Goal: Check status: Check status

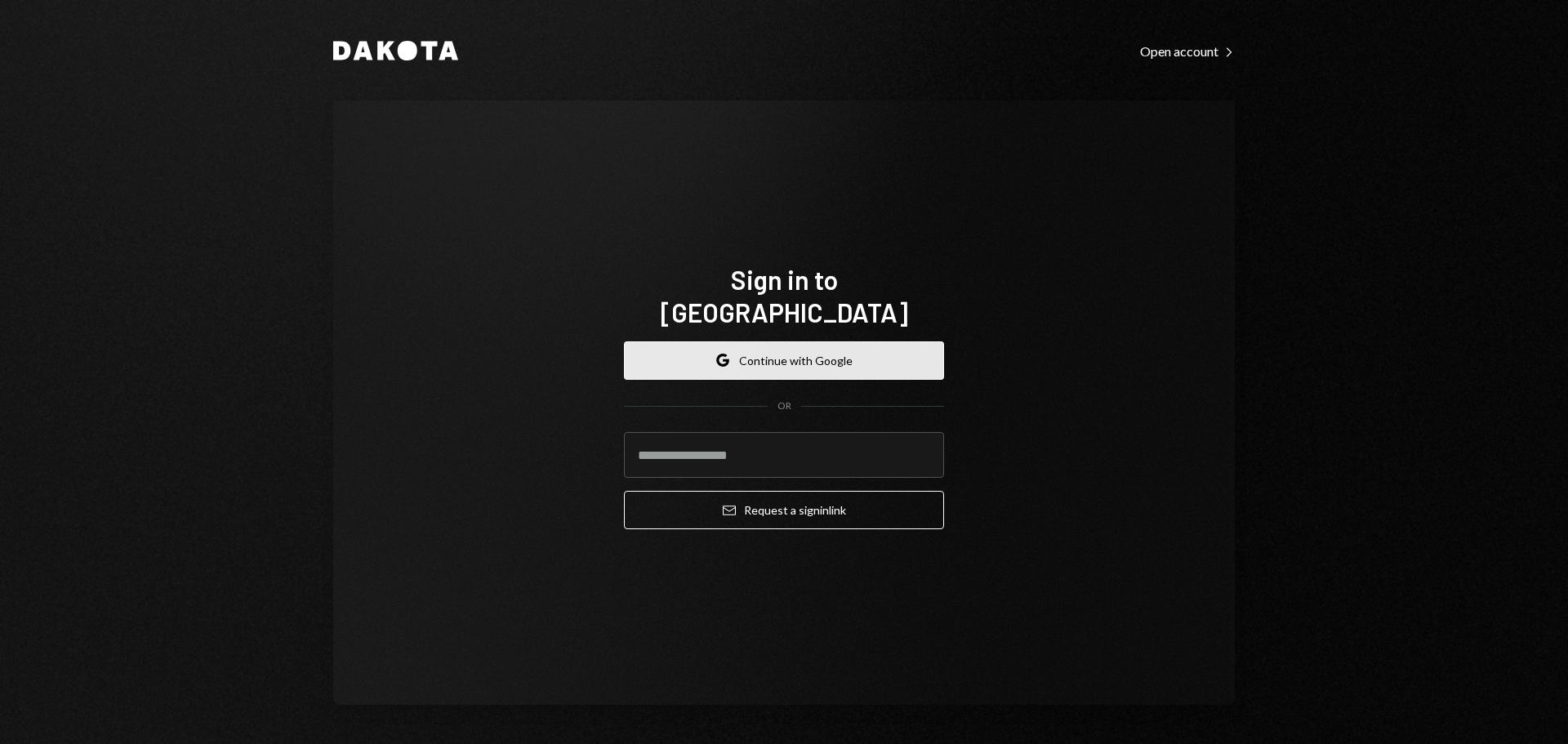
click at [766, 345] on button "Google Continue with Google" at bounding box center [784, 360] width 320 height 38
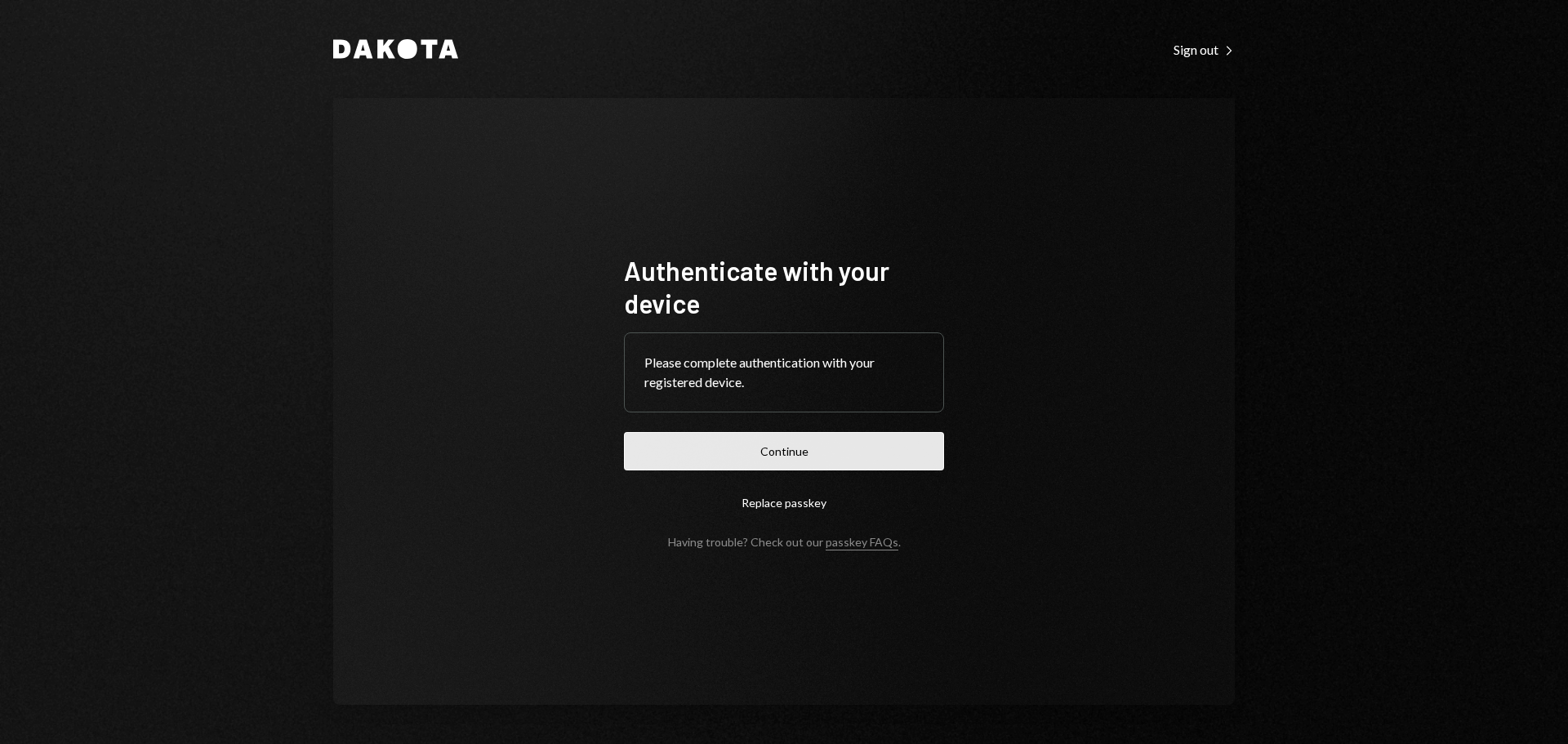
click at [845, 439] on button "Continue" at bounding box center [784, 451] width 320 height 38
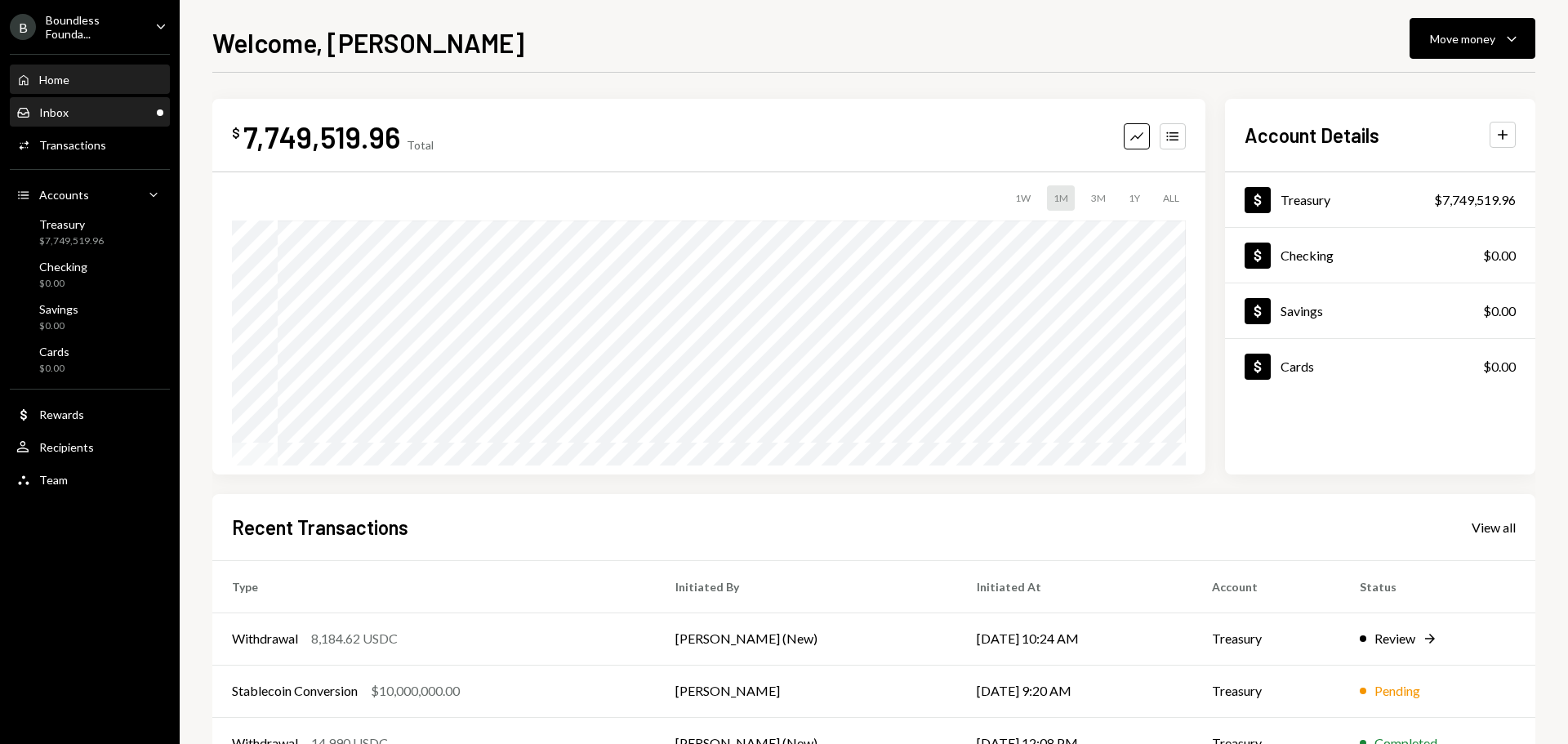
click at [76, 114] on div "Inbox Inbox" at bounding box center [89, 112] width 147 height 14
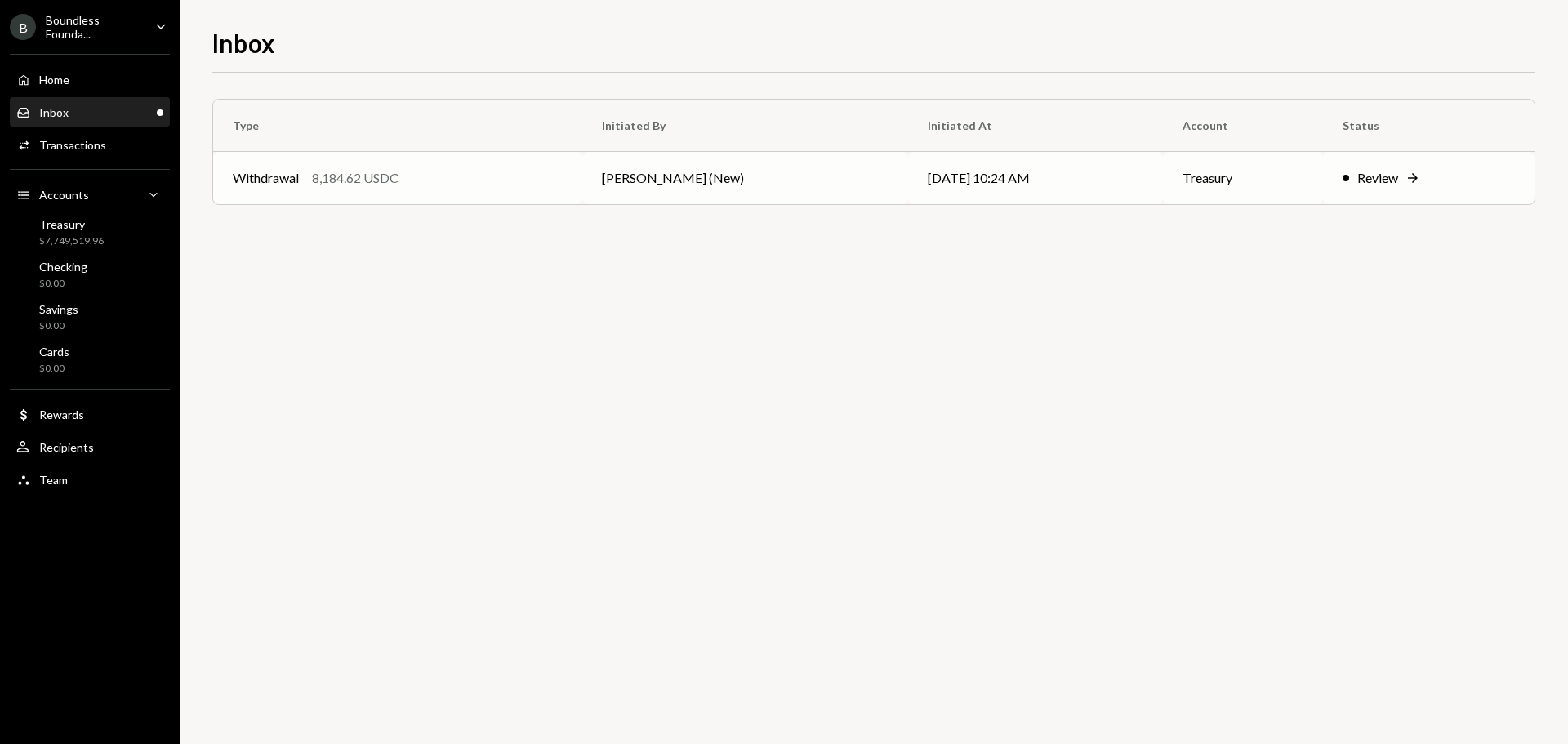
click at [1218, 172] on td "Treasury" at bounding box center [1243, 178] width 160 height 53
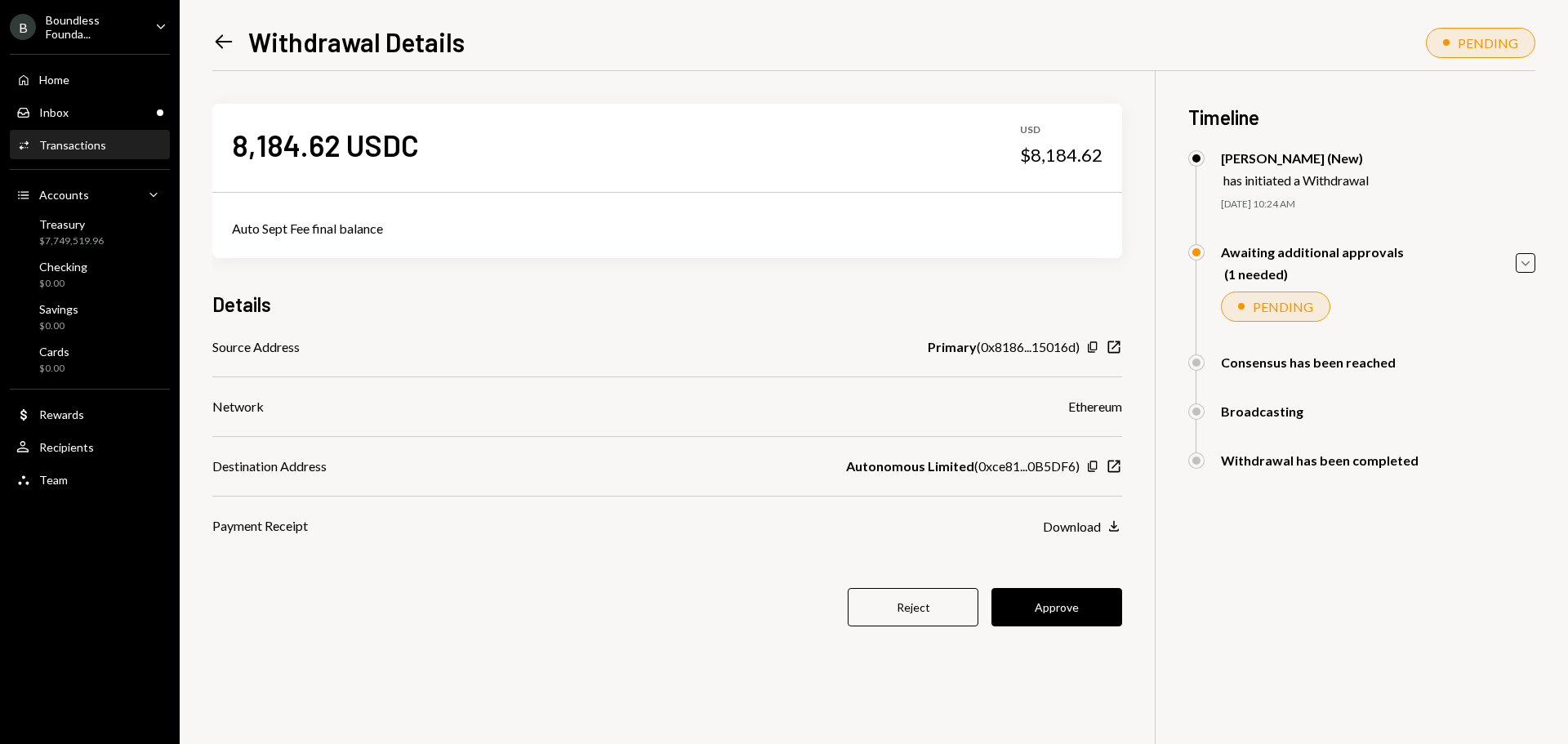
click at [927, 624] on button "Reject" at bounding box center [913, 606] width 131 height 38
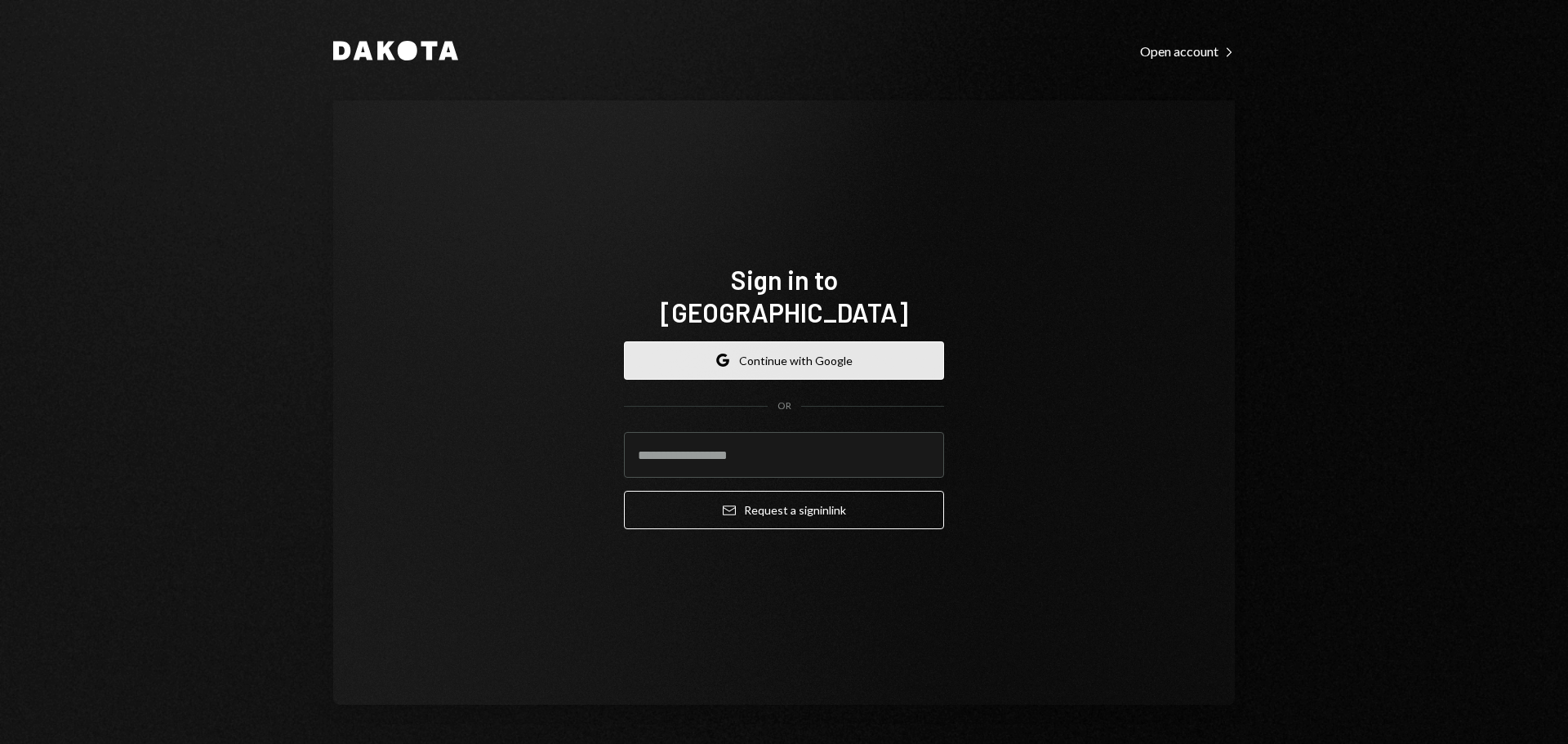
click at [751, 343] on button "Google Continue with Google" at bounding box center [784, 360] width 320 height 38
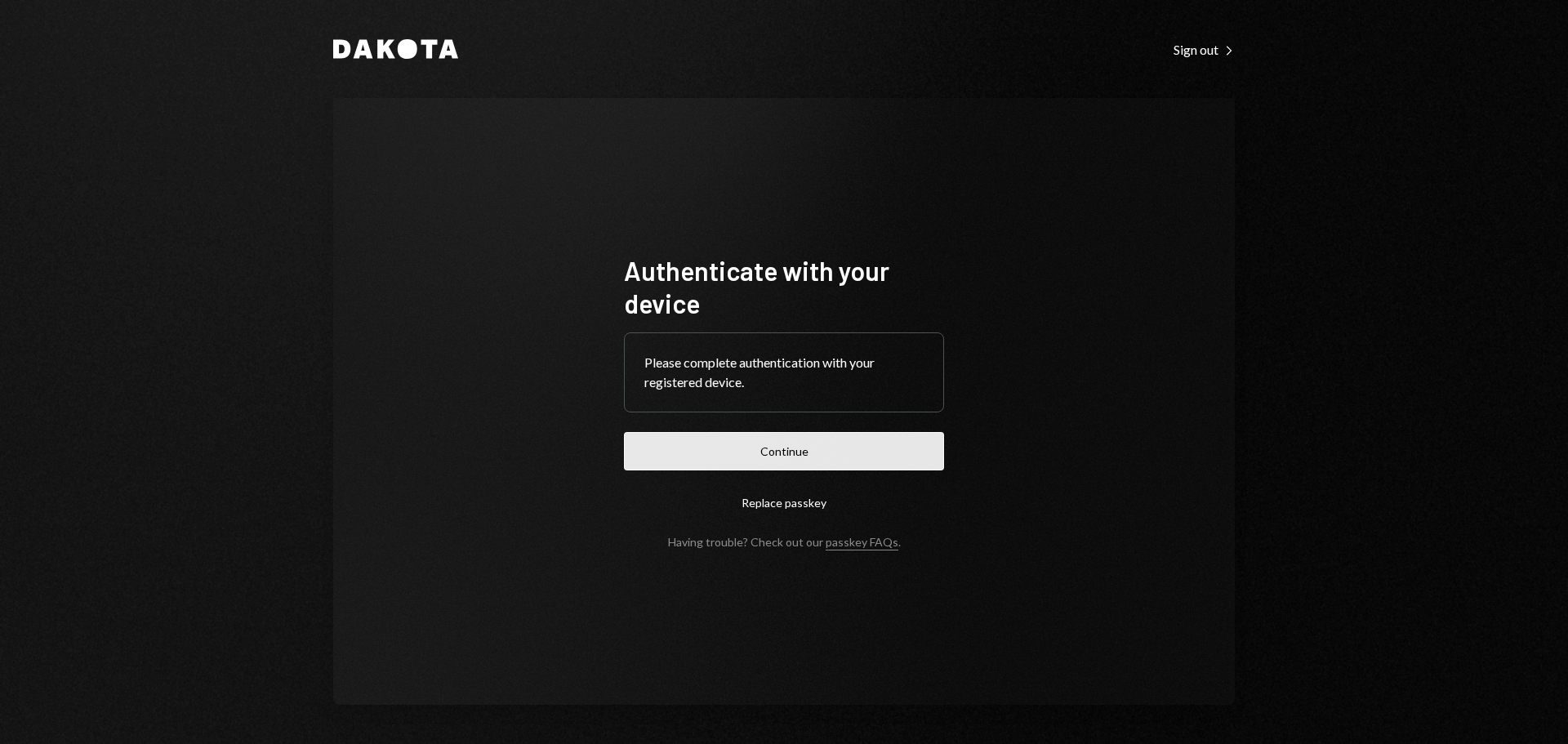
click at [764, 445] on button "Continue" at bounding box center [784, 451] width 320 height 38
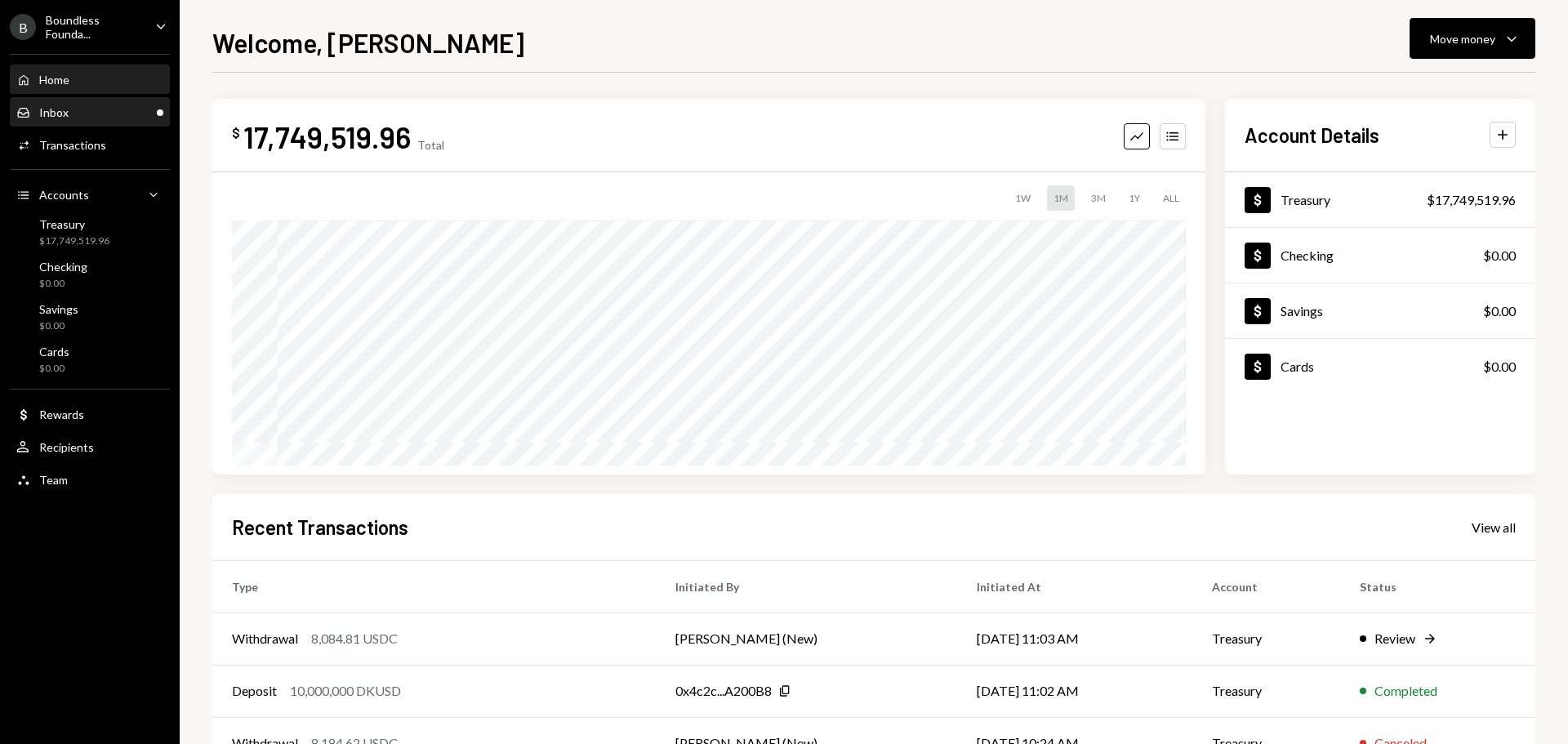
click at [56, 116] on div "Inbox" at bounding box center [53, 112] width 30 height 14
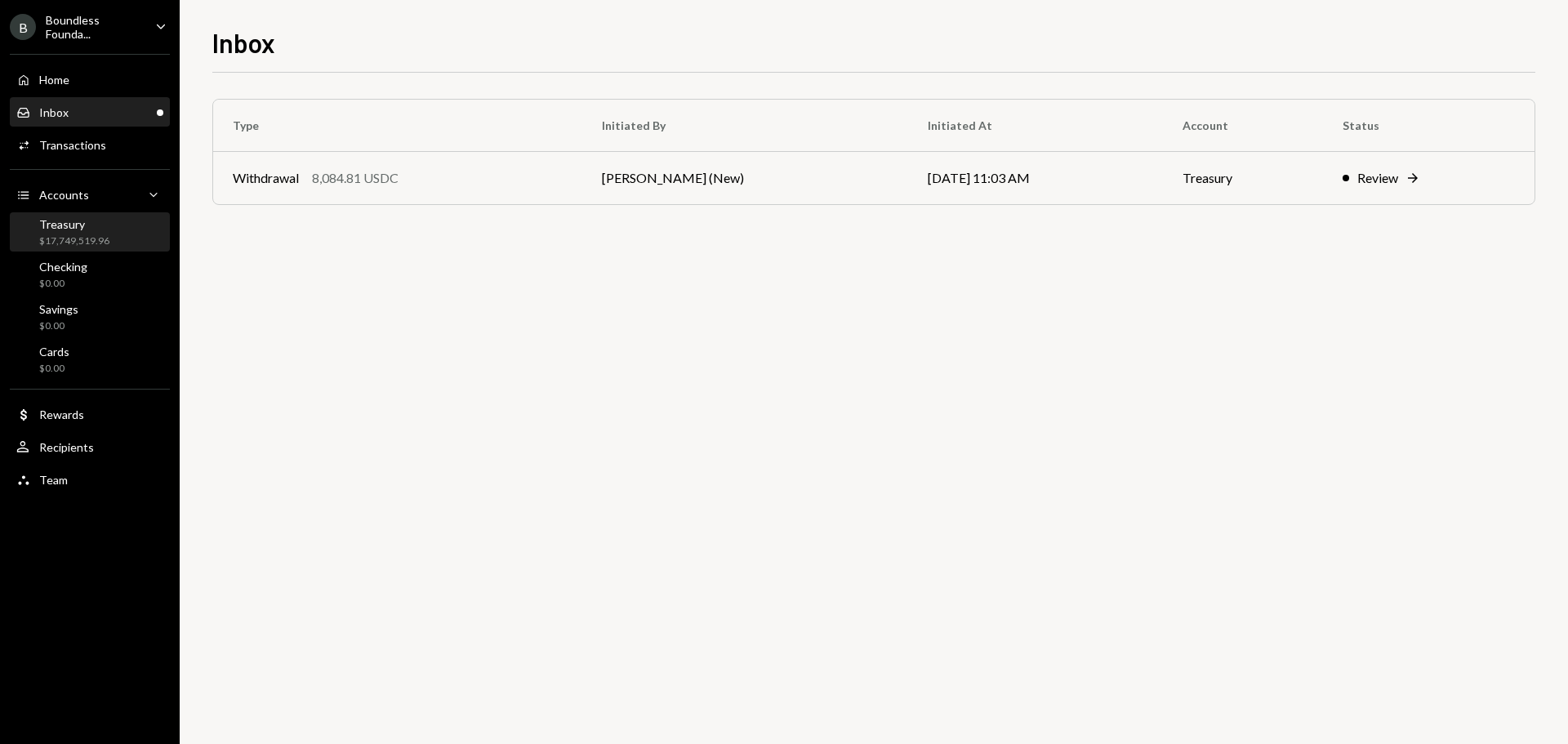
click at [96, 226] on div "Treasury" at bounding box center [74, 224] width 70 height 14
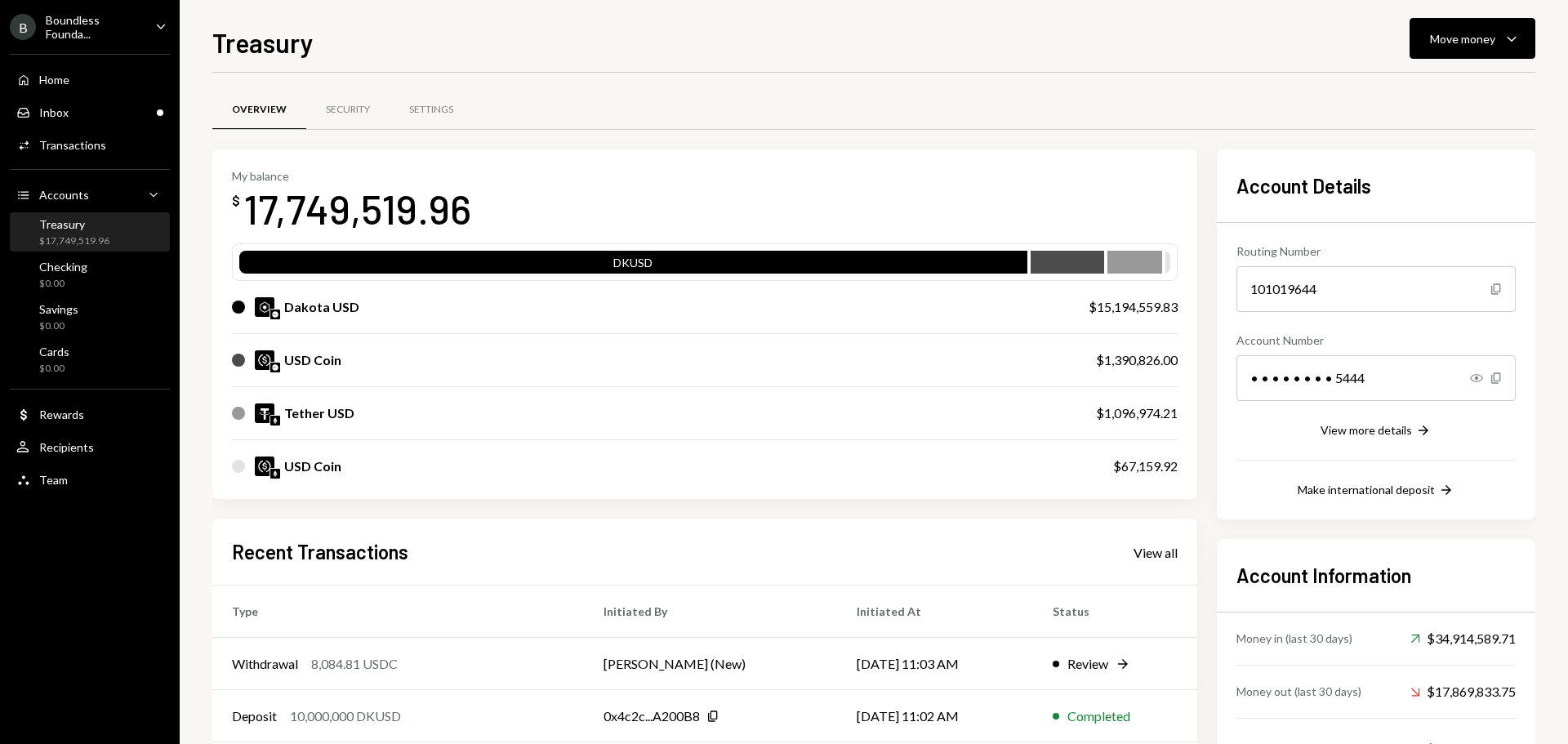
click at [101, 17] on div "Boundless Founda..." at bounding box center [93, 26] width 96 height 28
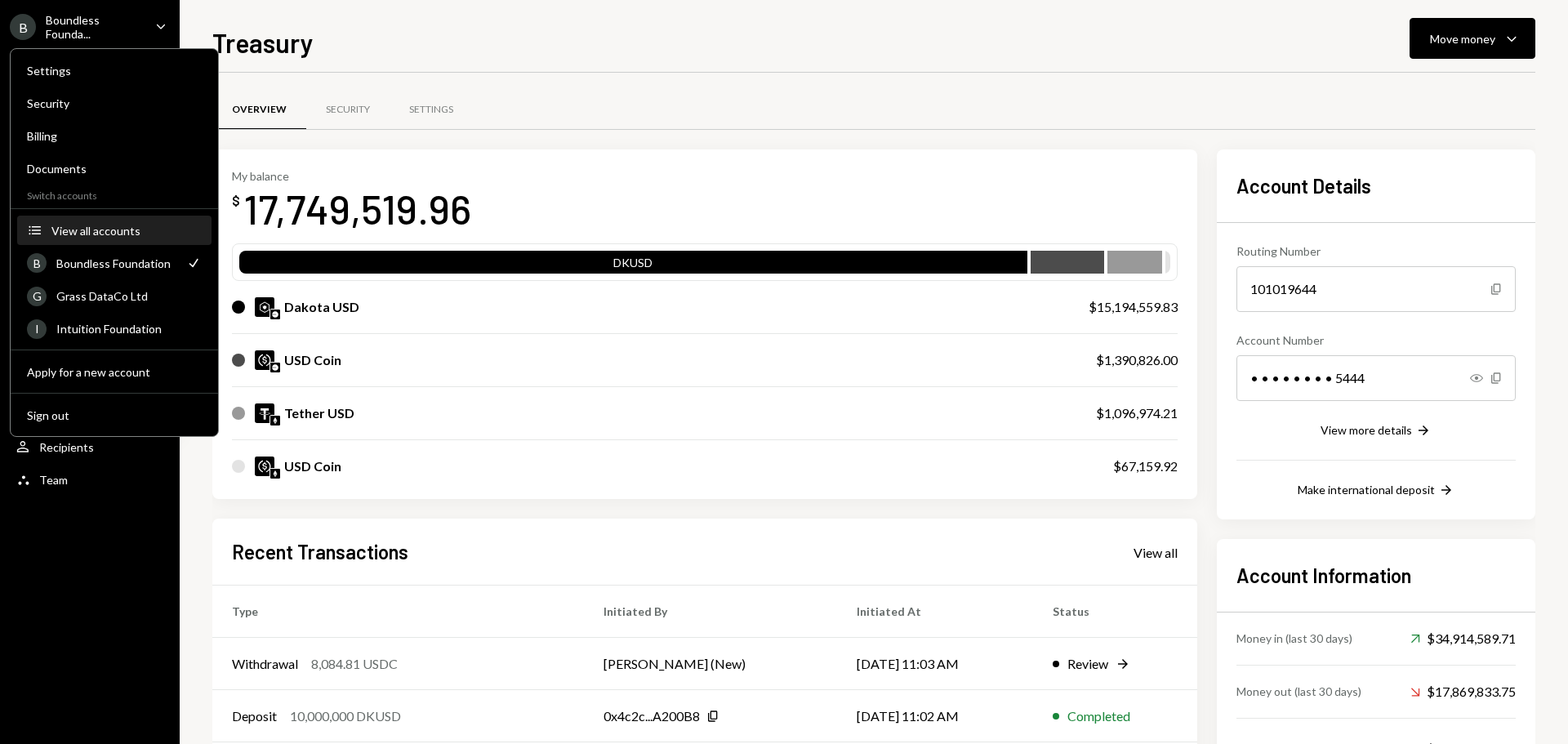
click at [112, 230] on div "View all accounts" at bounding box center [126, 231] width 150 height 14
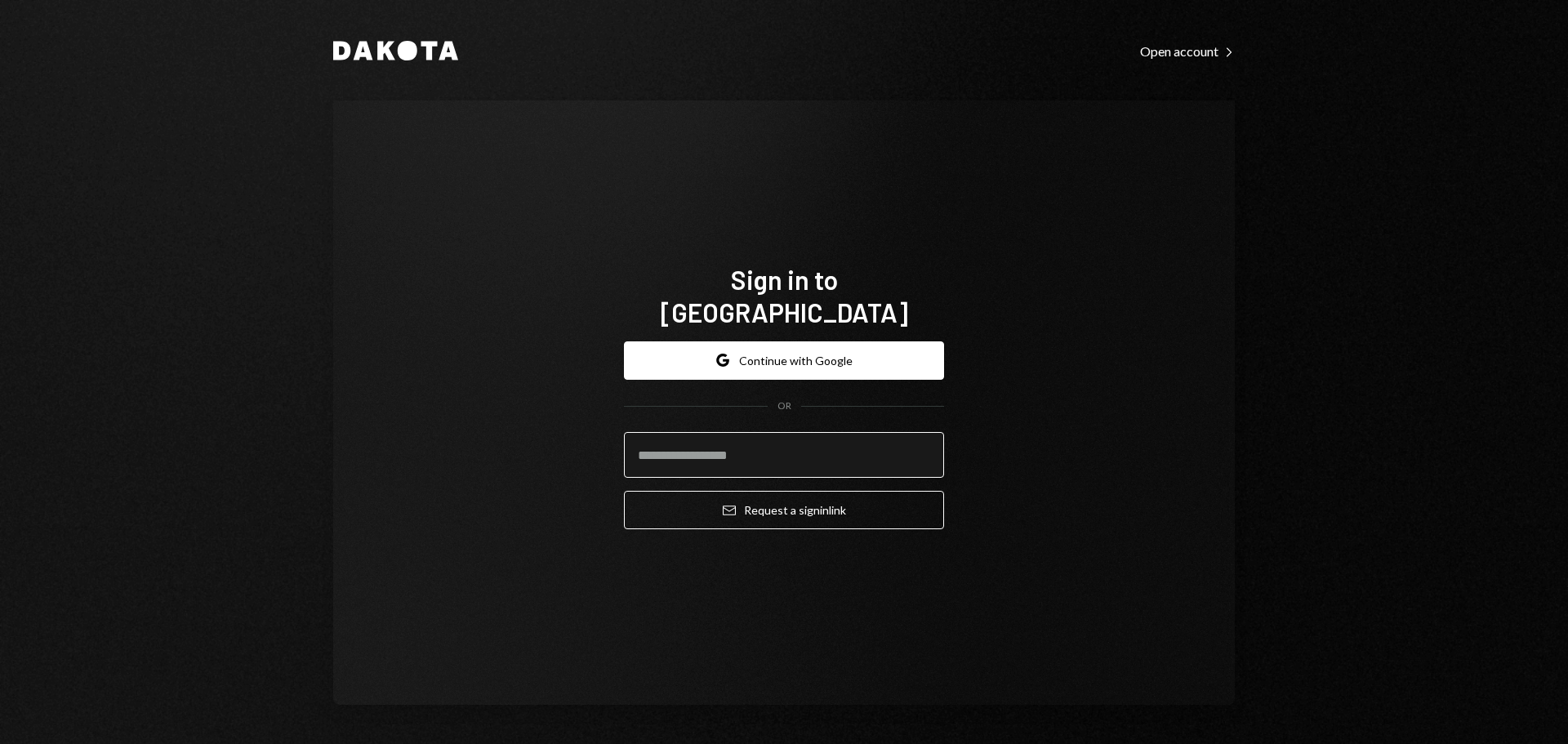
click at [725, 432] on input "email" at bounding box center [784, 455] width 320 height 46
click at [758, 491] on button "Email Request a sign in link" at bounding box center [784, 510] width 320 height 38
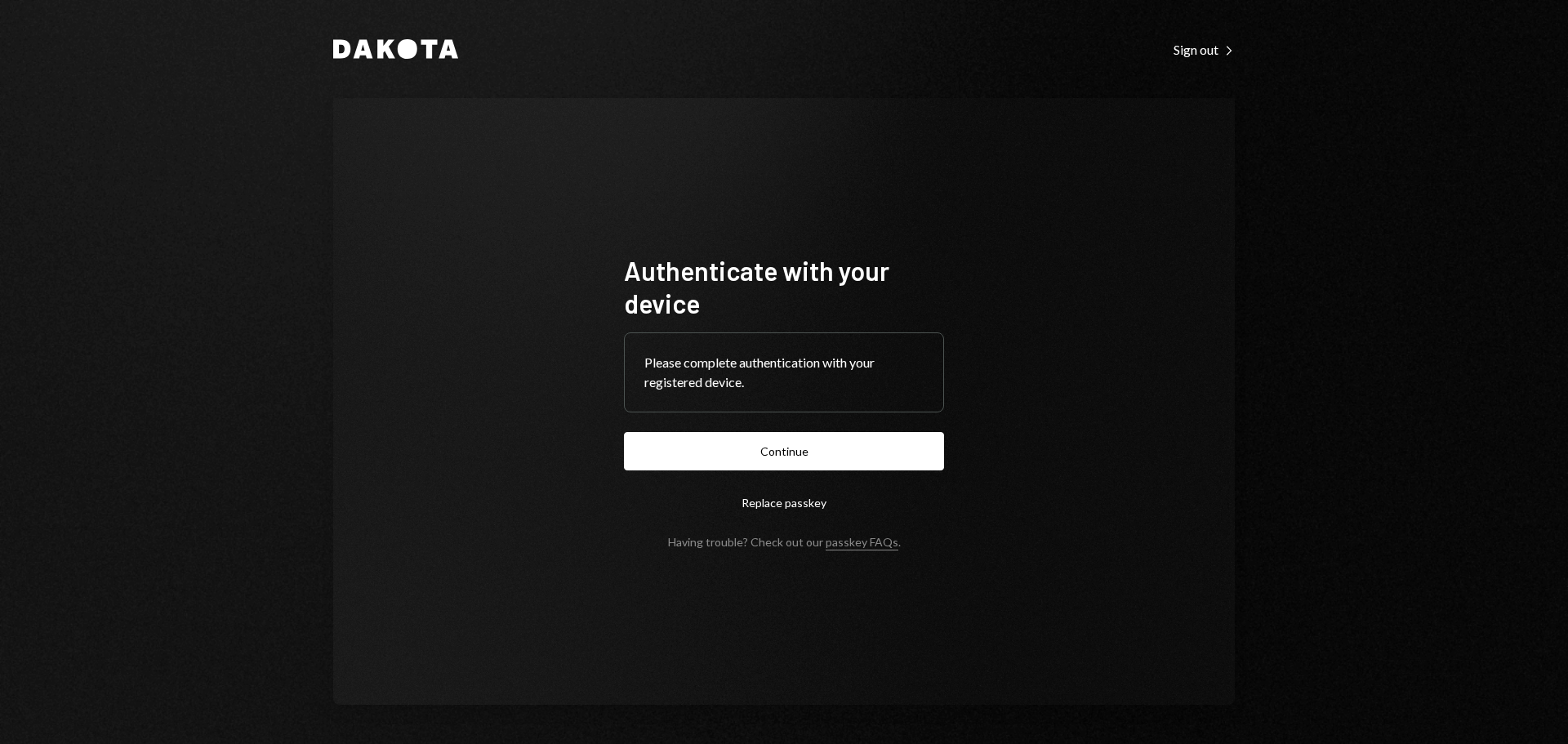
drag, startPoint x: 737, startPoint y: 449, endPoint x: 1054, endPoint y: 377, distance: 325.1
click at [739, 448] on button "Continue" at bounding box center [784, 451] width 320 height 38
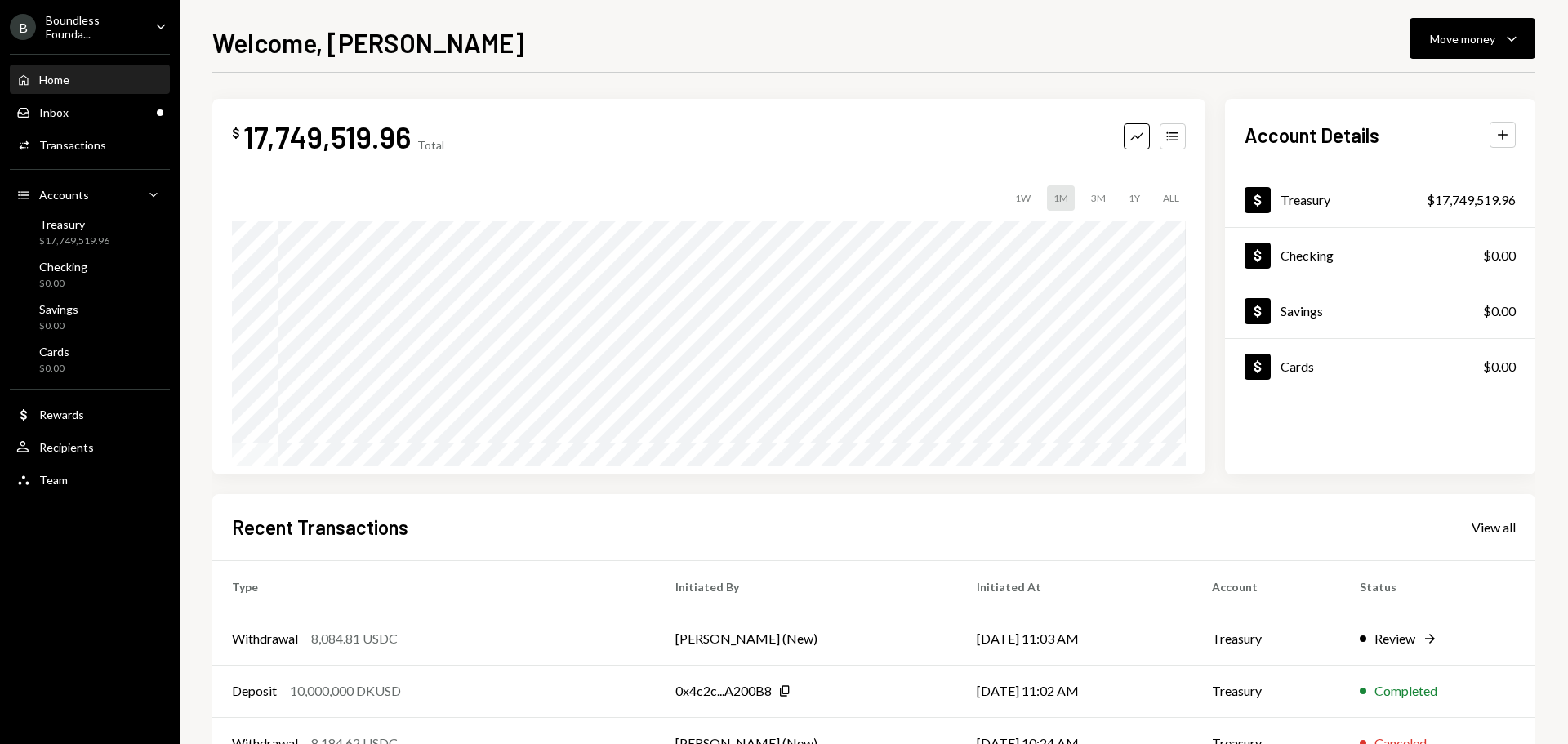
drag, startPoint x: 103, startPoint y: 20, endPoint x: 114, endPoint y: 24, distance: 11.7
click at [103, 20] on div "Boundless Founda..." at bounding box center [93, 26] width 96 height 28
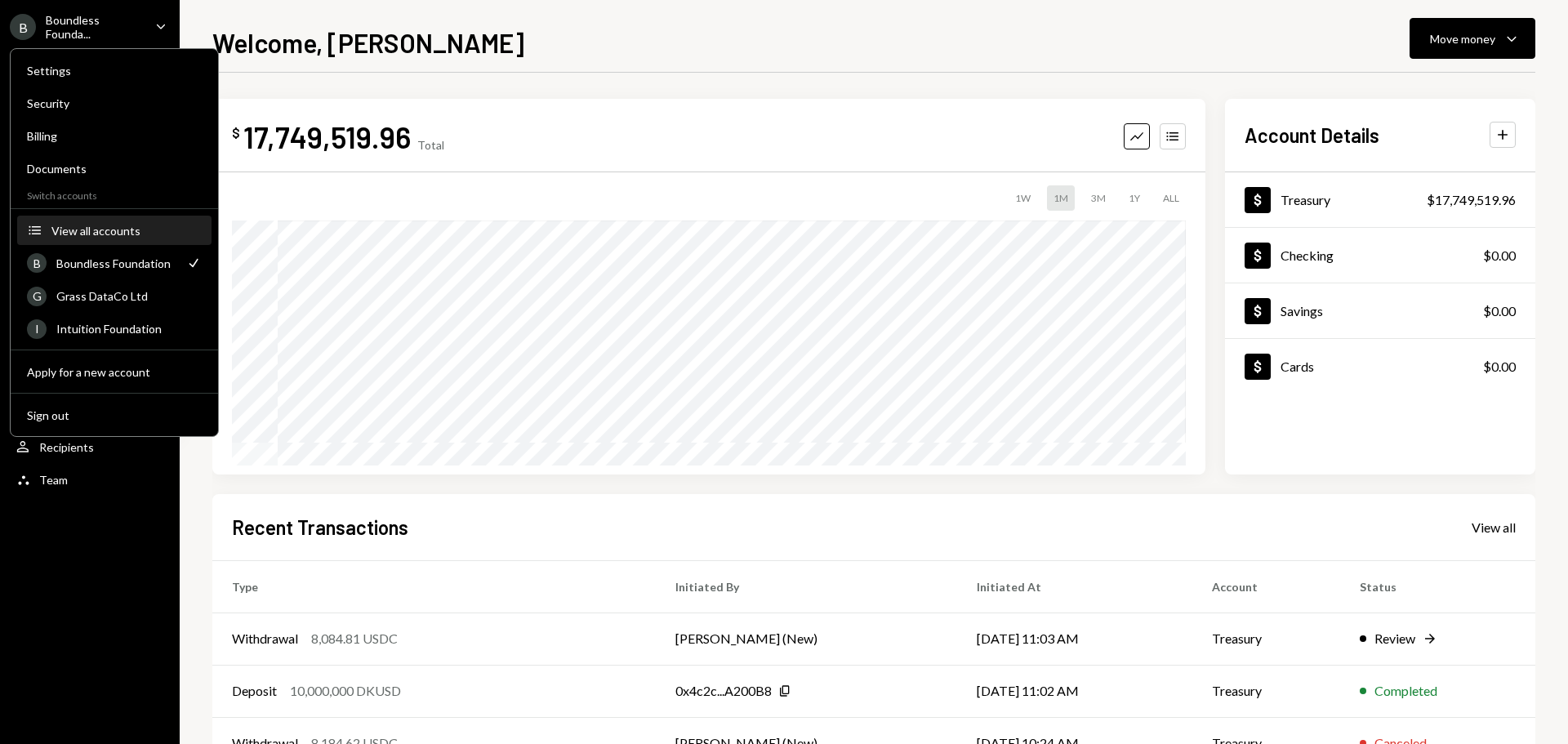
click at [121, 229] on div "View all accounts" at bounding box center [126, 231] width 150 height 14
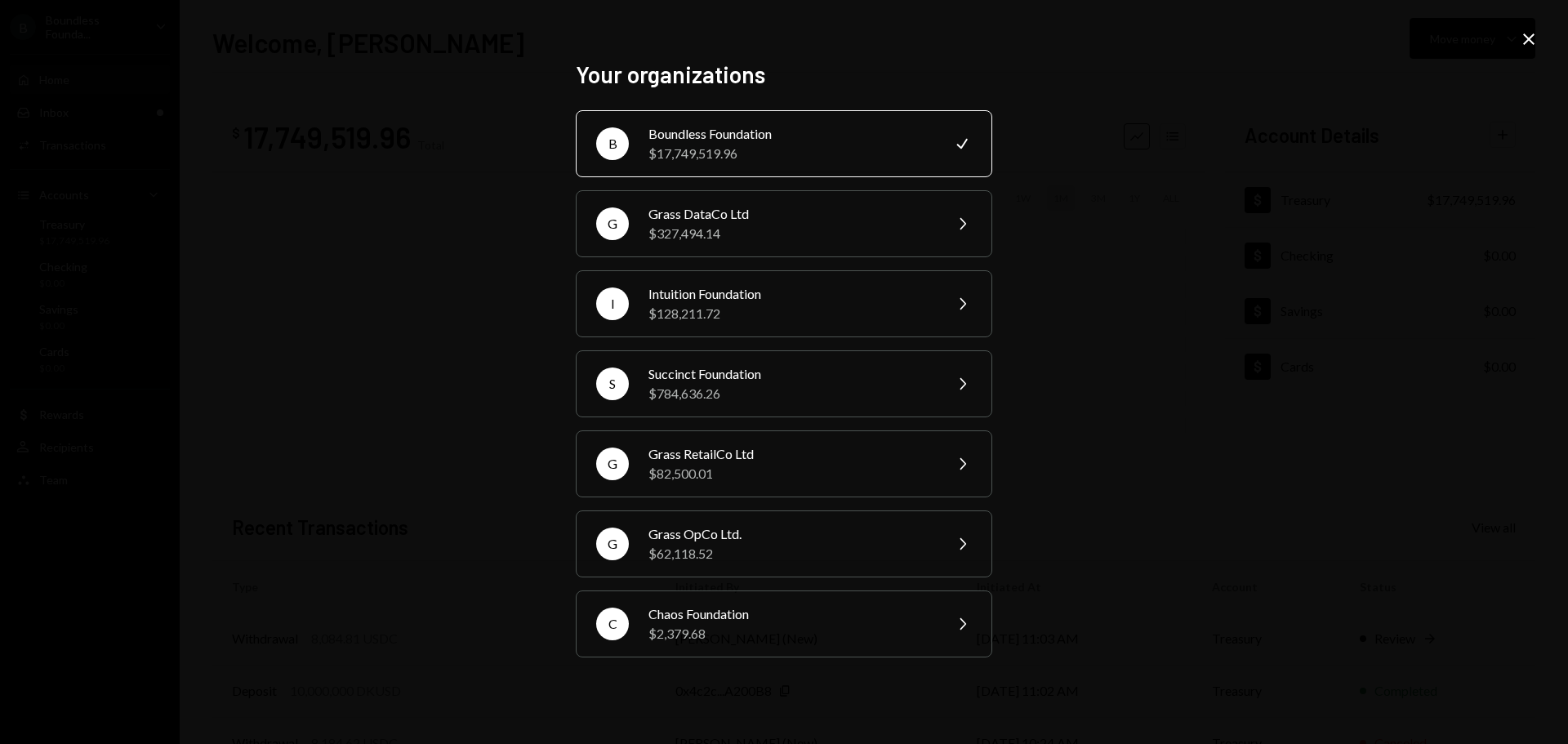
drag, startPoint x: 1530, startPoint y: 35, endPoint x: 1256, endPoint y: 119, distance: 286.6
click at [1530, 35] on icon "Close" at bounding box center [1528, 39] width 20 height 20
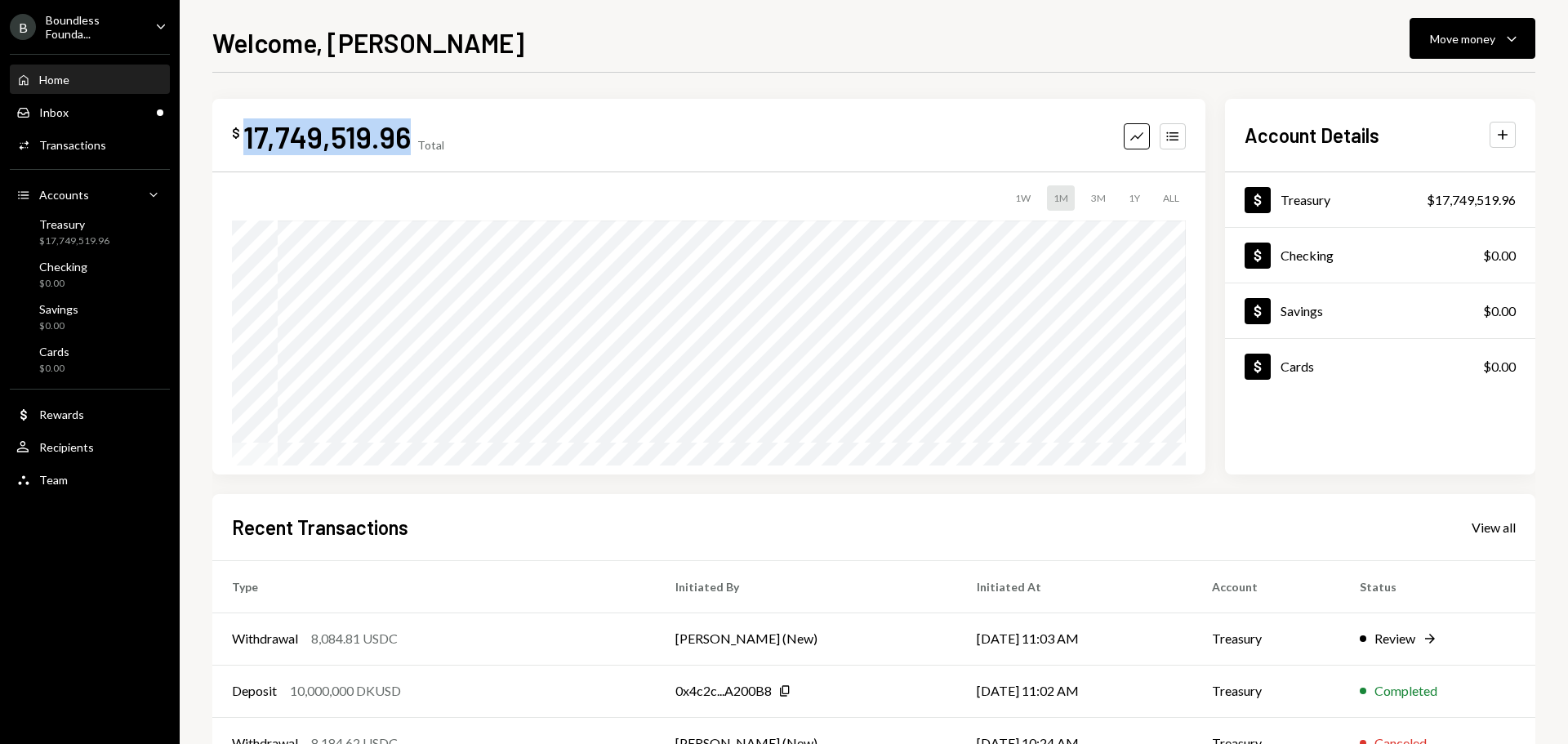
drag, startPoint x: 407, startPoint y: 138, endPoint x: 246, endPoint y: 141, distance: 161.0
click at [245, 141] on div "17,749,519.96" at bounding box center [327, 136] width 167 height 37
click at [251, 107] on div "$ 17,749,519.96 Total Graph Accounts 1W 1M 3M 1Y ALL $0.00 [DATE]" at bounding box center [708, 286] width 992 height 375
click at [75, 117] on div "Inbox Inbox" at bounding box center [89, 112] width 147 height 14
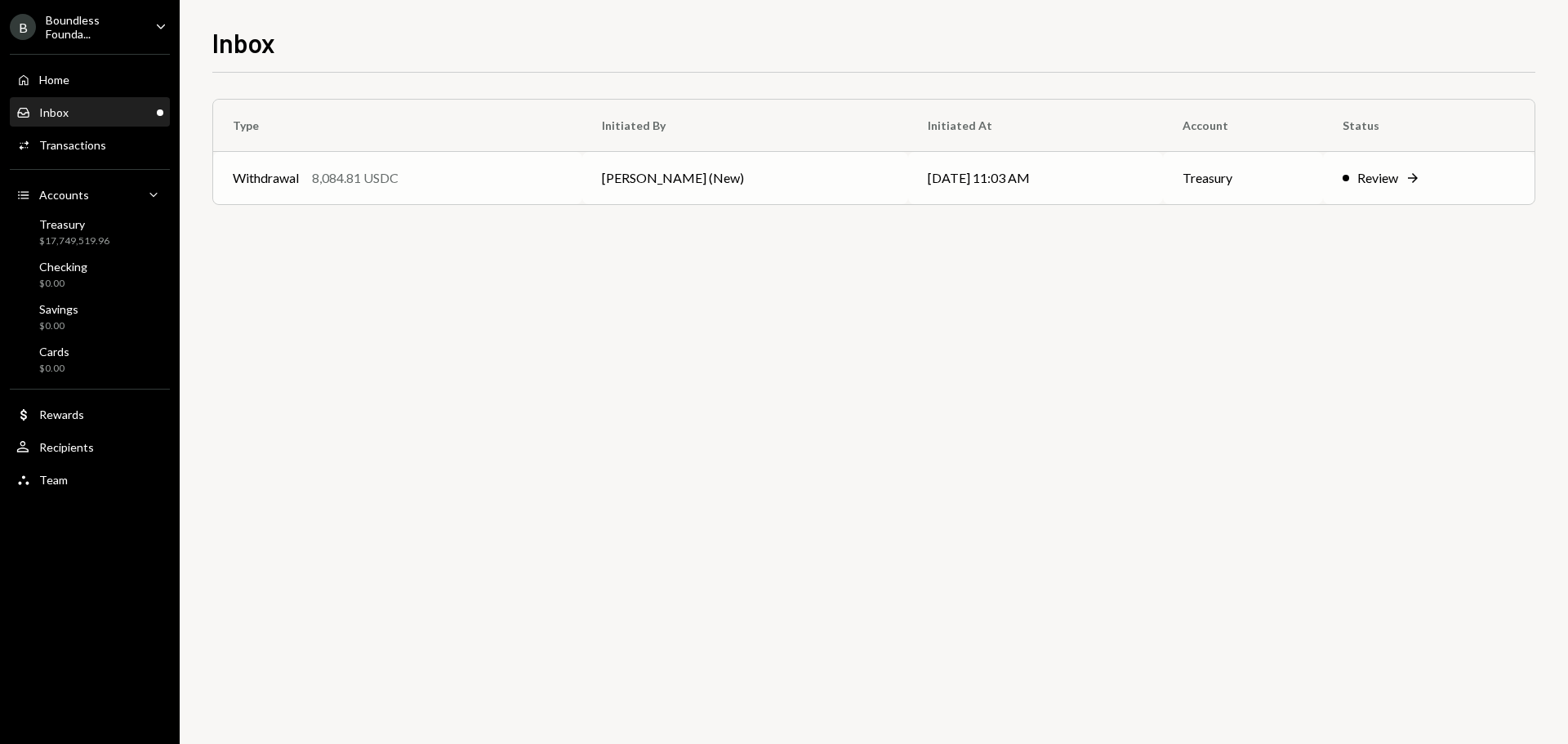
click at [418, 189] on td "Withdrawal 8,084.81 USDC" at bounding box center [397, 178] width 369 height 53
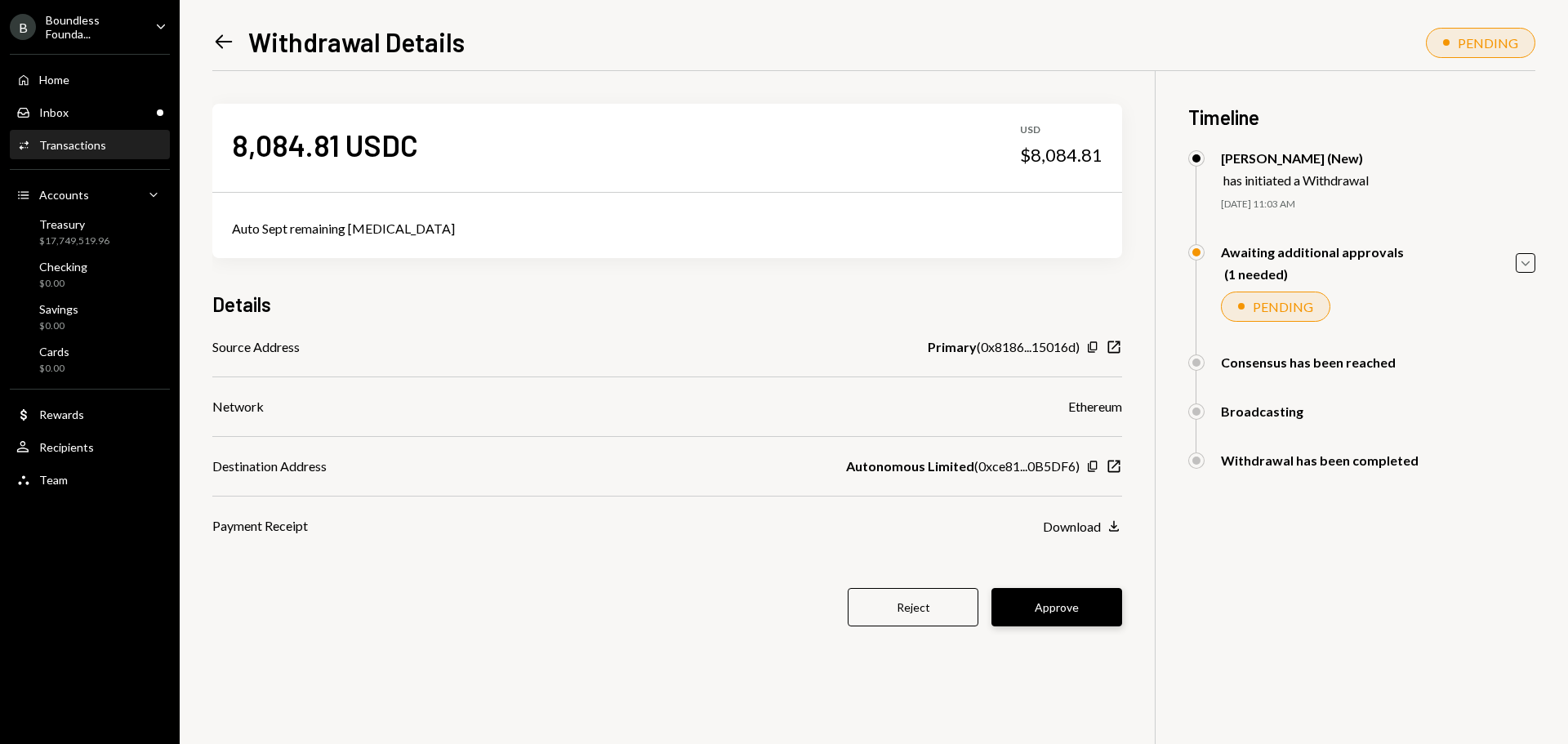
click at [1082, 601] on button "Approve" at bounding box center [1057, 606] width 131 height 38
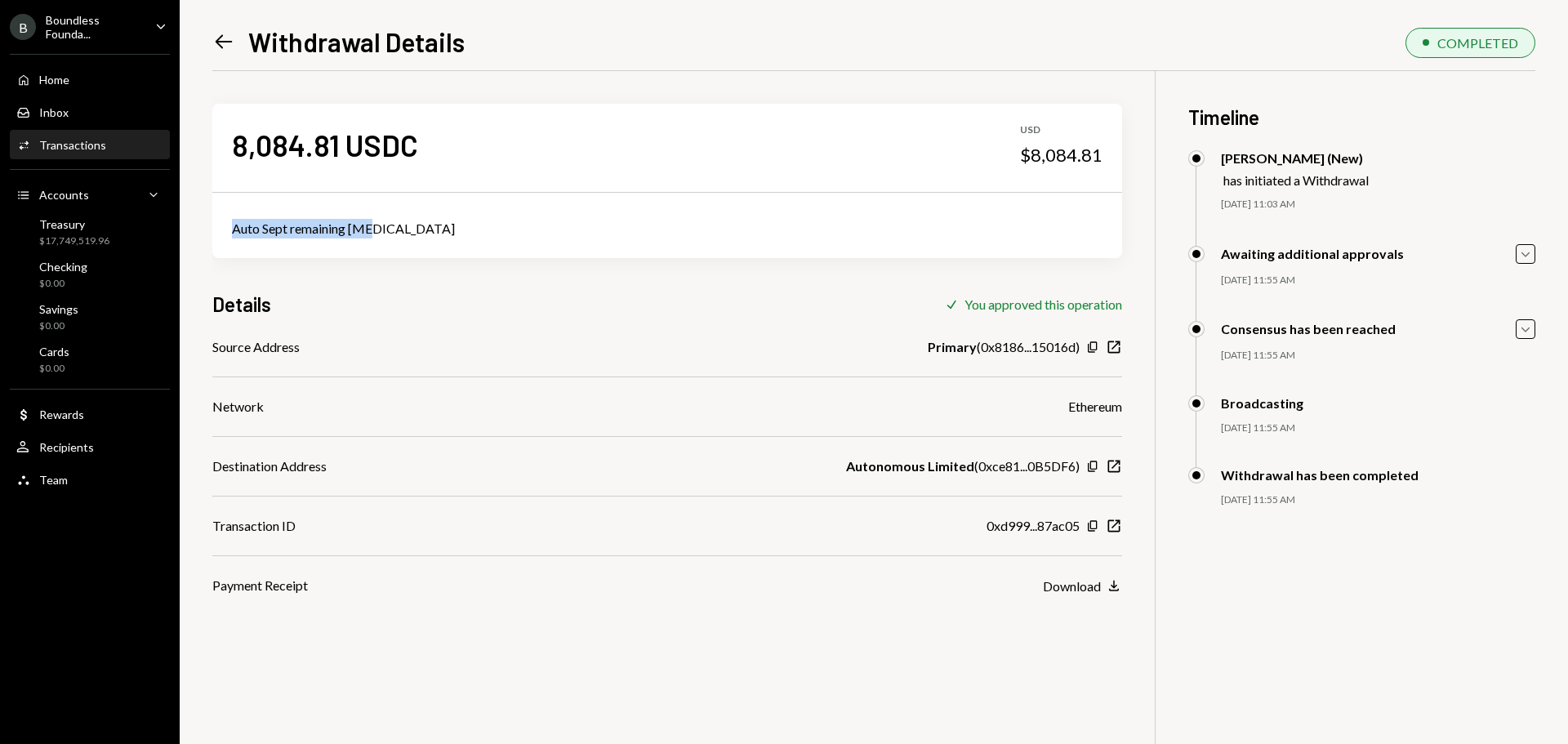
drag, startPoint x: 391, startPoint y: 234, endPoint x: 228, endPoint y: 241, distance: 163.2
click at [228, 241] on div "Auto Sept remaining [MEDICAL_DATA]" at bounding box center [666, 228] width 909 height 59
